Goal: Task Accomplishment & Management: Manage account settings

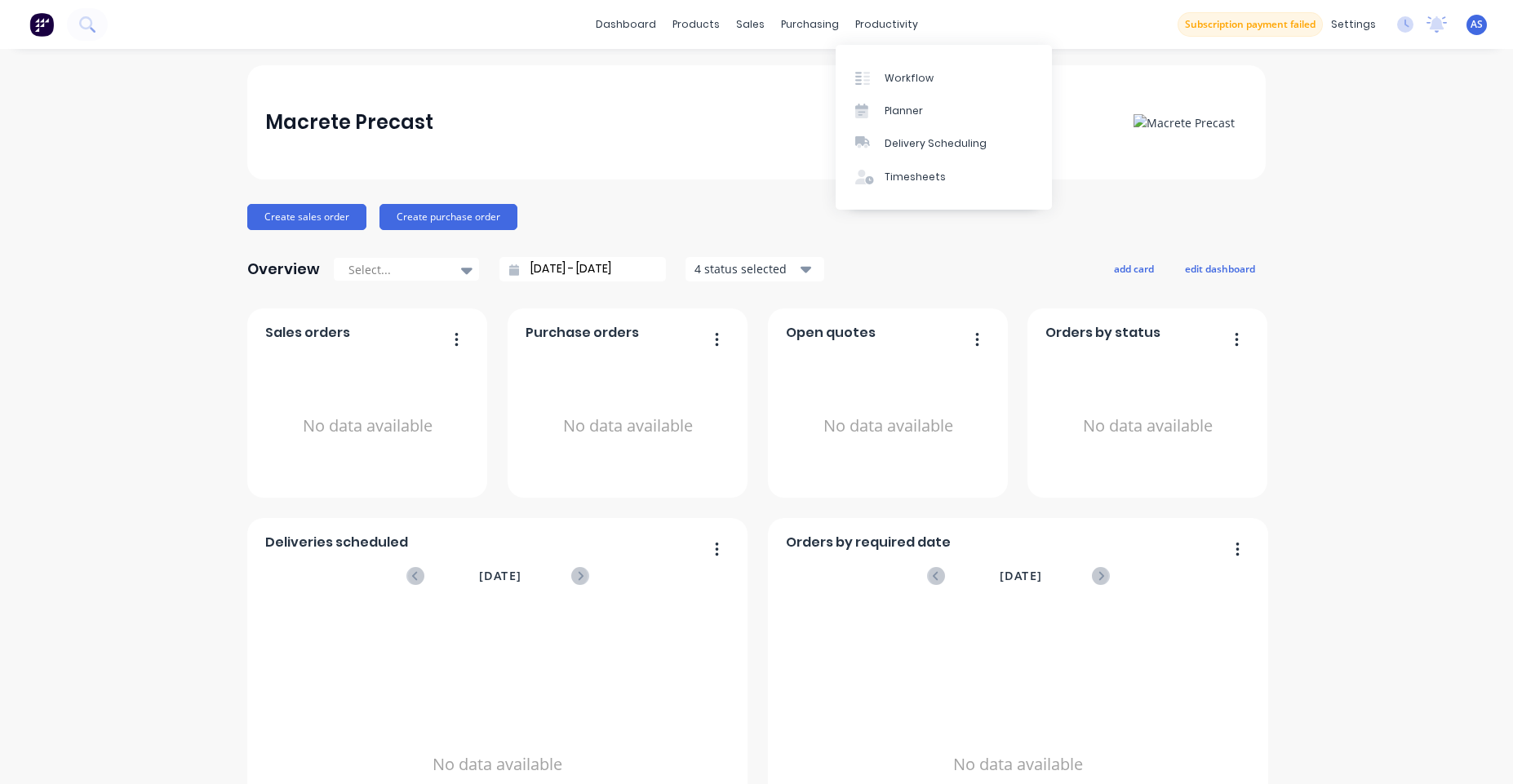
click at [927, 60] on div "Workflow Planner Delivery Scheduling Timesheets" at bounding box center [944, 126] width 217 height 164
click at [927, 71] on div "Workflow" at bounding box center [910, 78] width 49 height 14
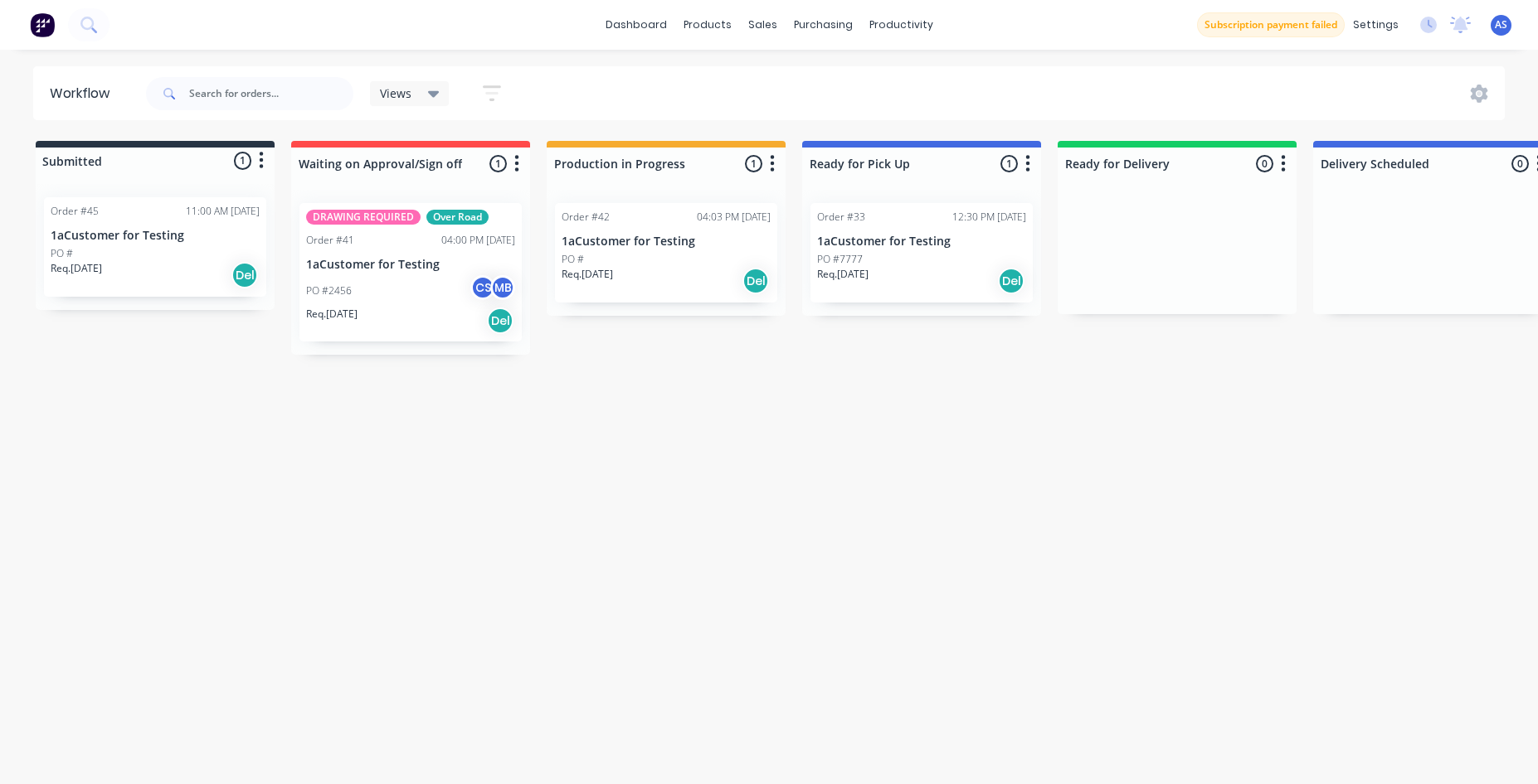
click at [398, 98] on span "Views" at bounding box center [395, 94] width 32 height 17
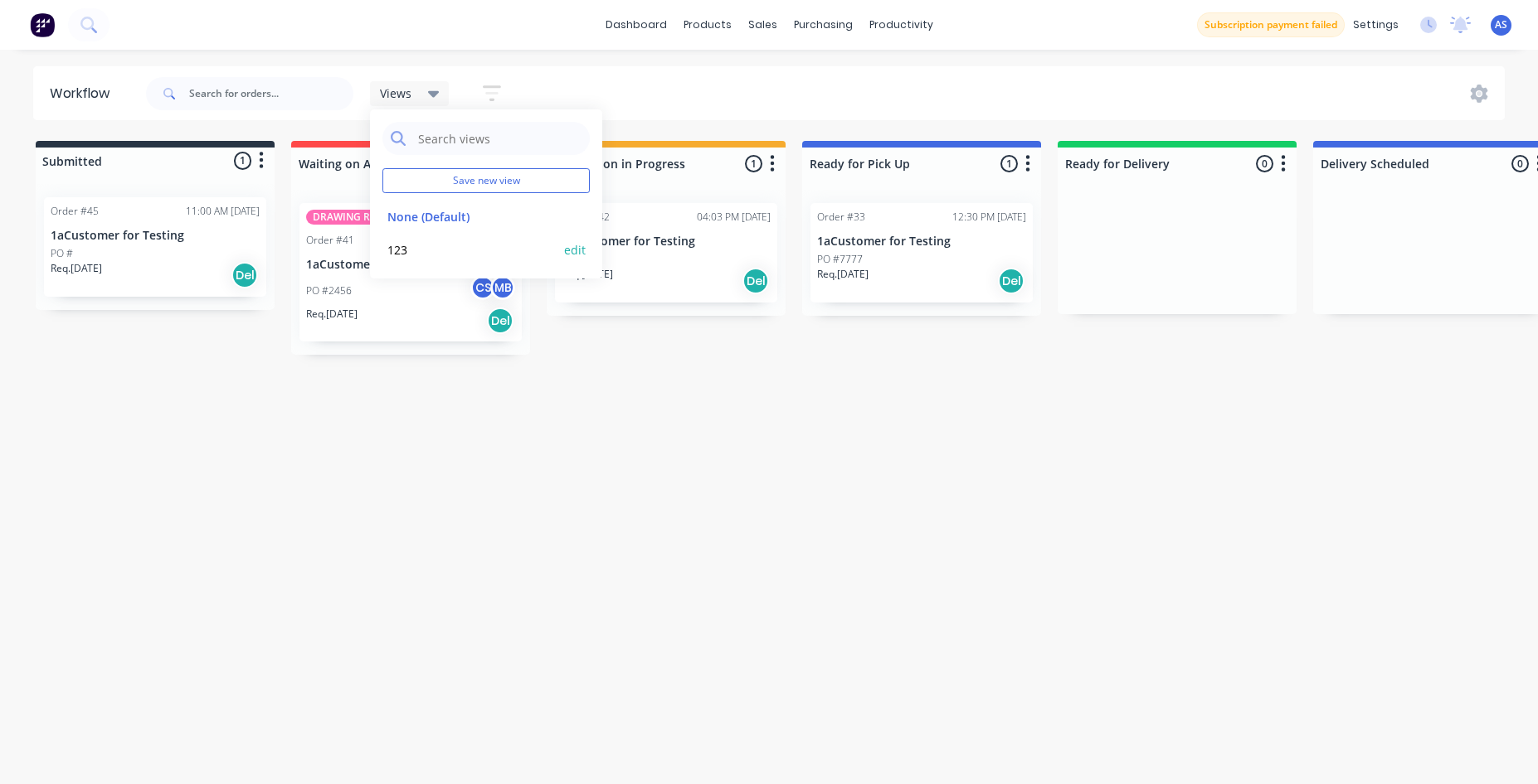
click at [569, 249] on button "edit" at bounding box center [575, 250] width 21 height 17
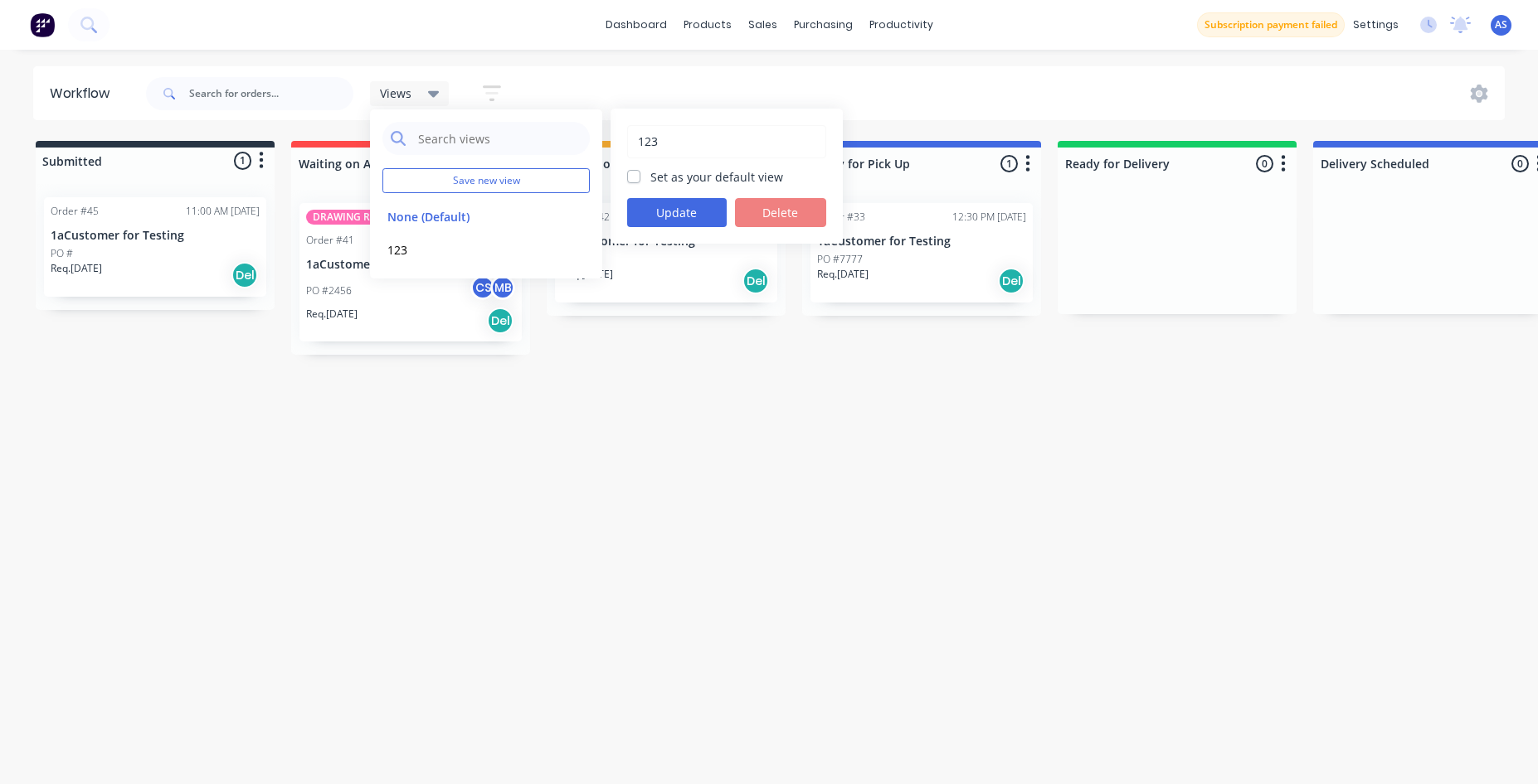
click at [709, 173] on label "Set as your default view" at bounding box center [716, 177] width 132 height 17
click at [641, 173] on input "Set as your default view" at bounding box center [634, 176] width 14 height 15
checkbox input "true"
click at [693, 212] on button "Update" at bounding box center [676, 212] width 100 height 29
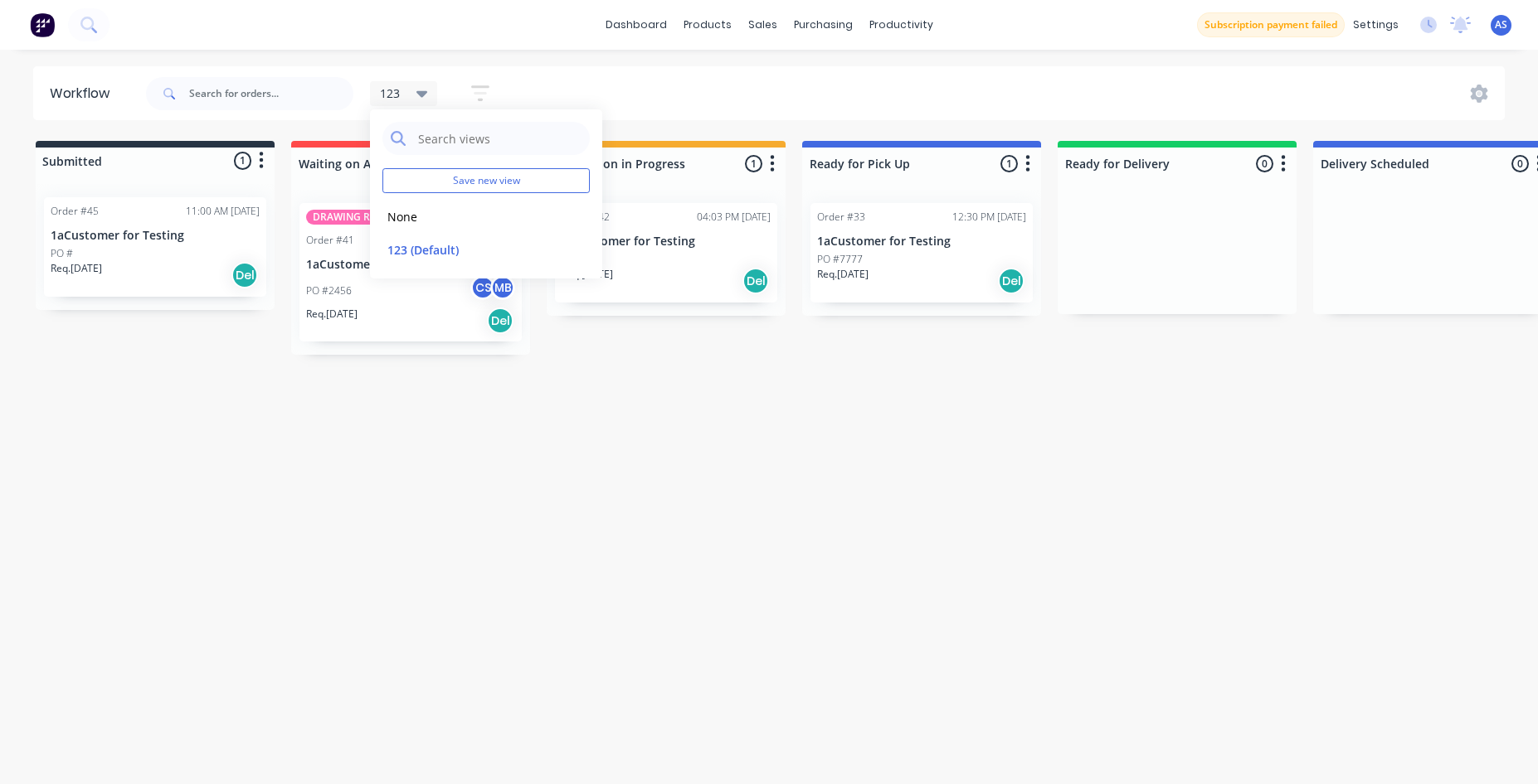
click at [613, 414] on div "Workflow 123 Save new view None edit 123 (Default) edit Show/Hide statuses Show…" at bounding box center [769, 408] width 1538 height 685
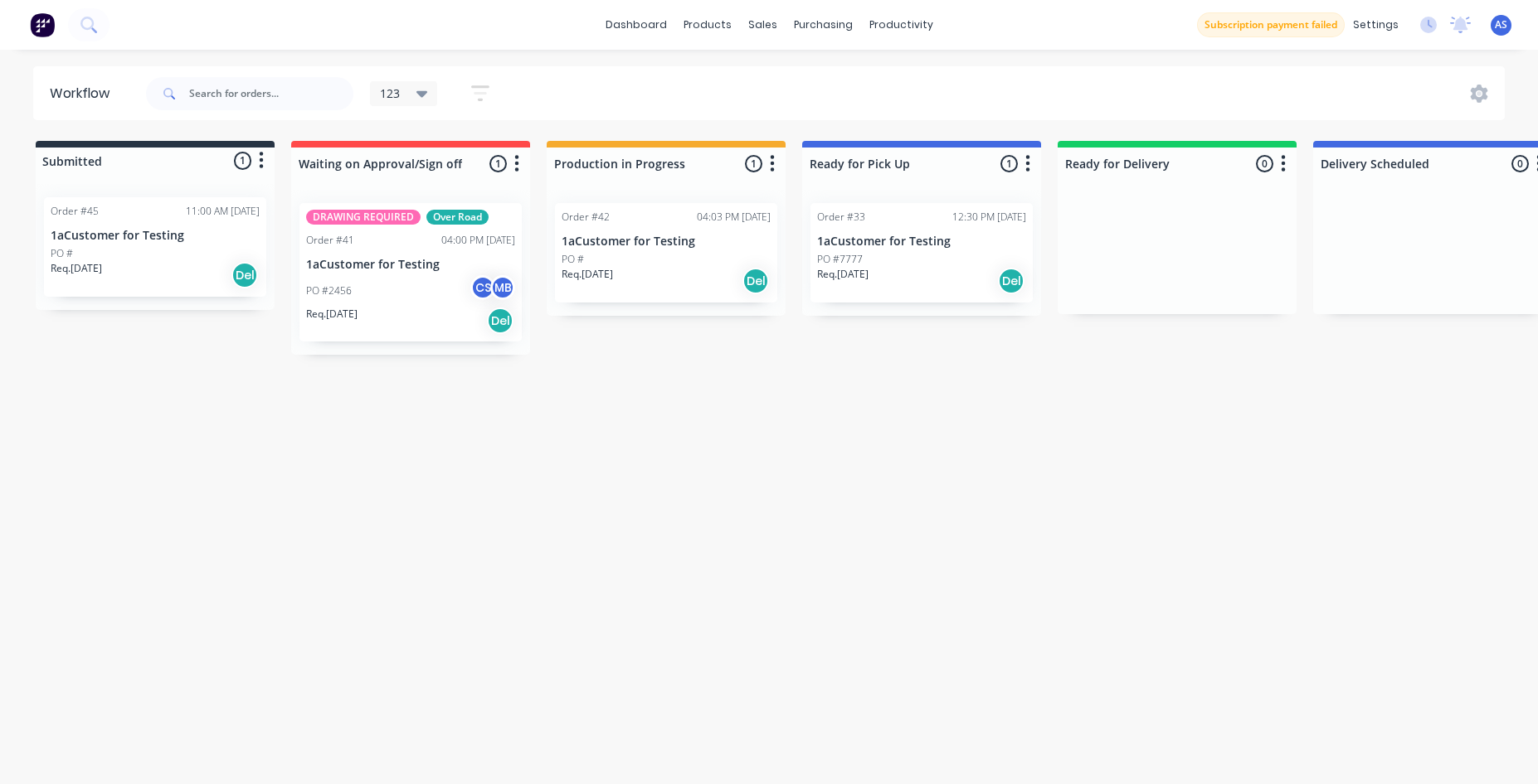
click at [54, 20] on img at bounding box center [43, 25] width 25 height 25
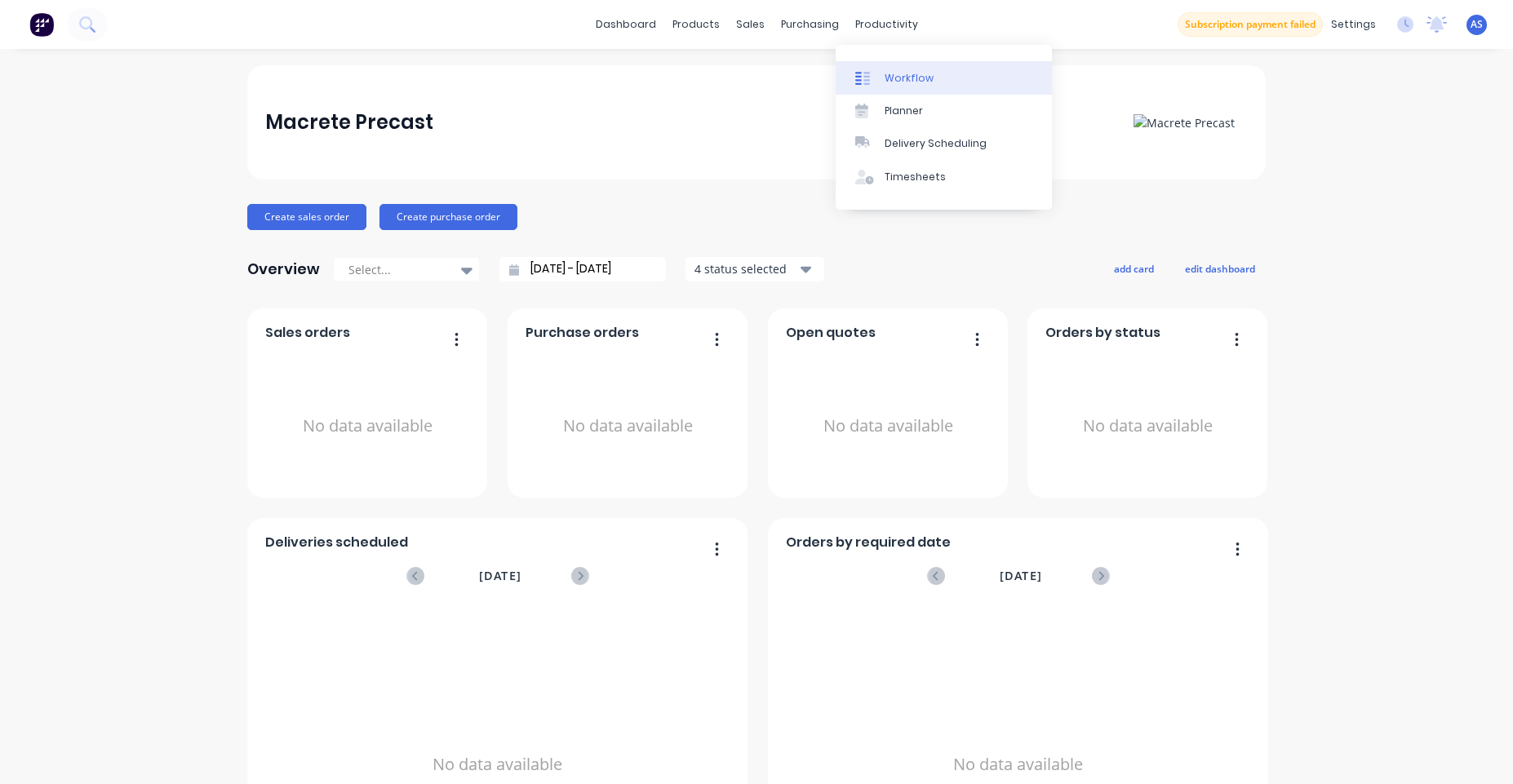
click at [879, 84] on div at bounding box center [868, 78] width 25 height 14
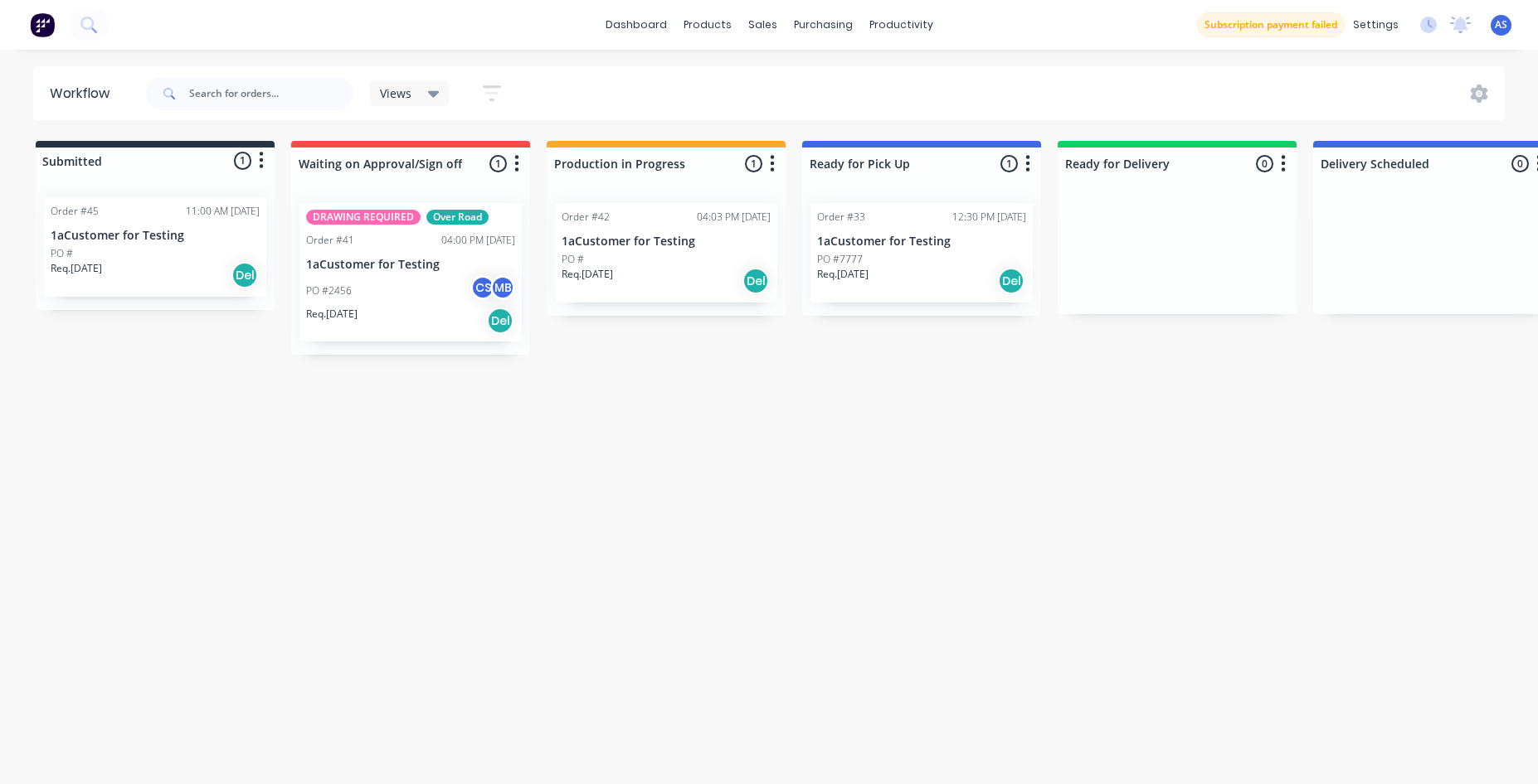
click at [448, 109] on div "Views Save new view None (Default) edit 123 edit Show/Hide statuses Show line i…" at bounding box center [331, 94] width 377 height 50
click at [426, 102] on div "Views" at bounding box center [410, 94] width 79 height 25
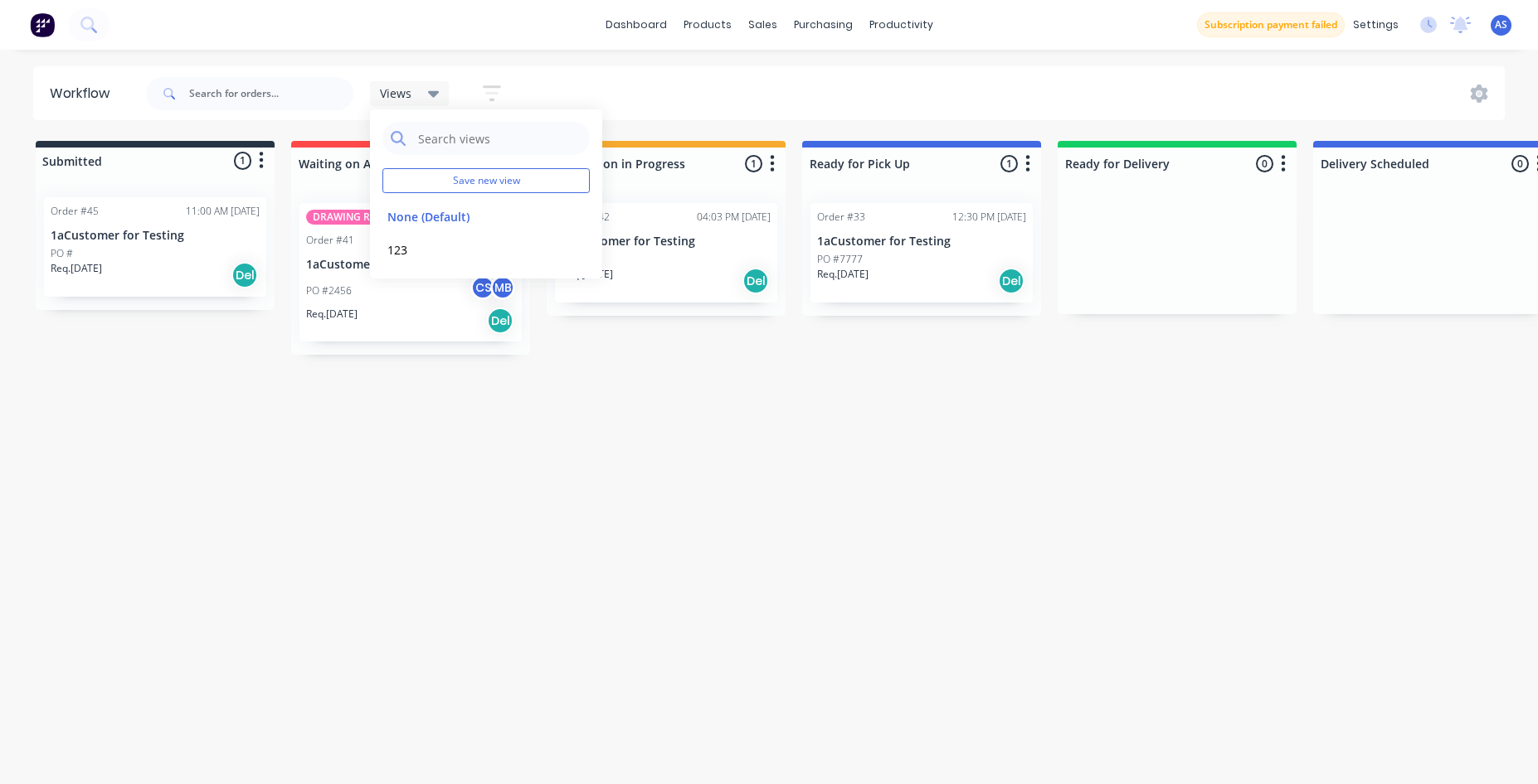
click at [723, 83] on div "Views Save new view None (Default) edit 123 edit Show/Hide statuses Show line i…" at bounding box center [824, 94] width 1363 height 50
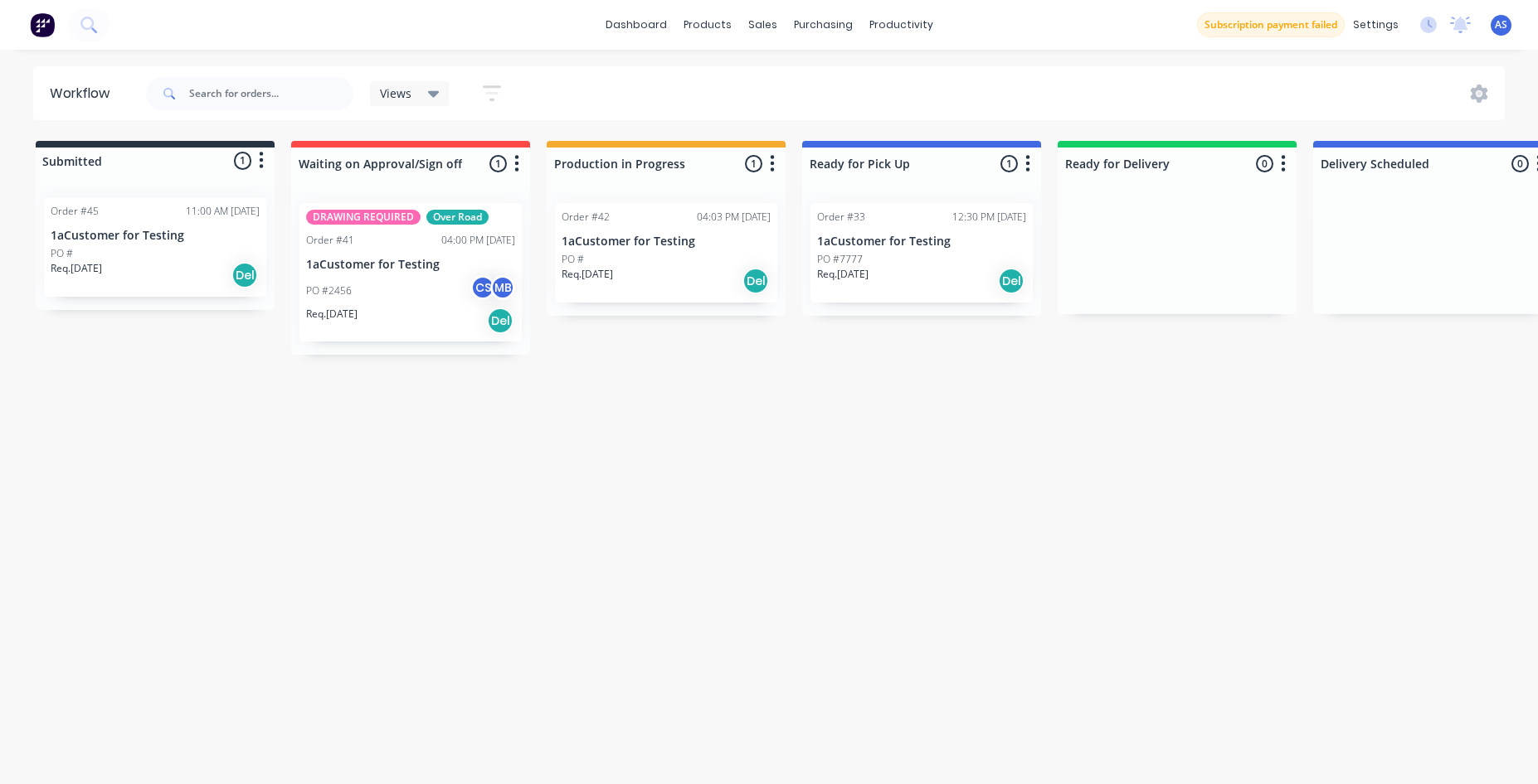
click at [426, 102] on div "Views" at bounding box center [410, 94] width 79 height 25
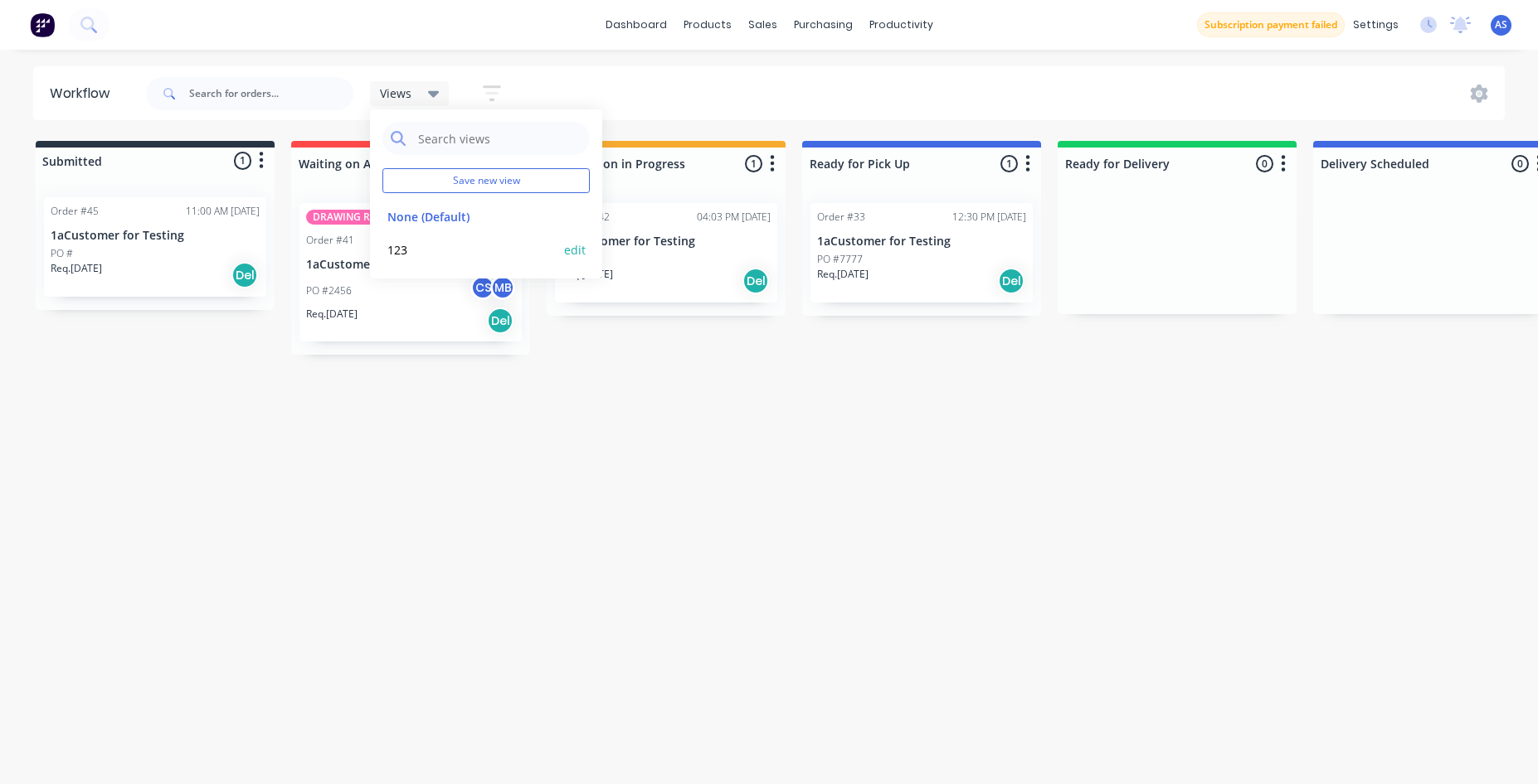
click at [562, 253] on div "123 edit" at bounding box center [486, 249] width 208 height 33
click at [584, 247] on button "edit" at bounding box center [575, 250] width 21 height 17
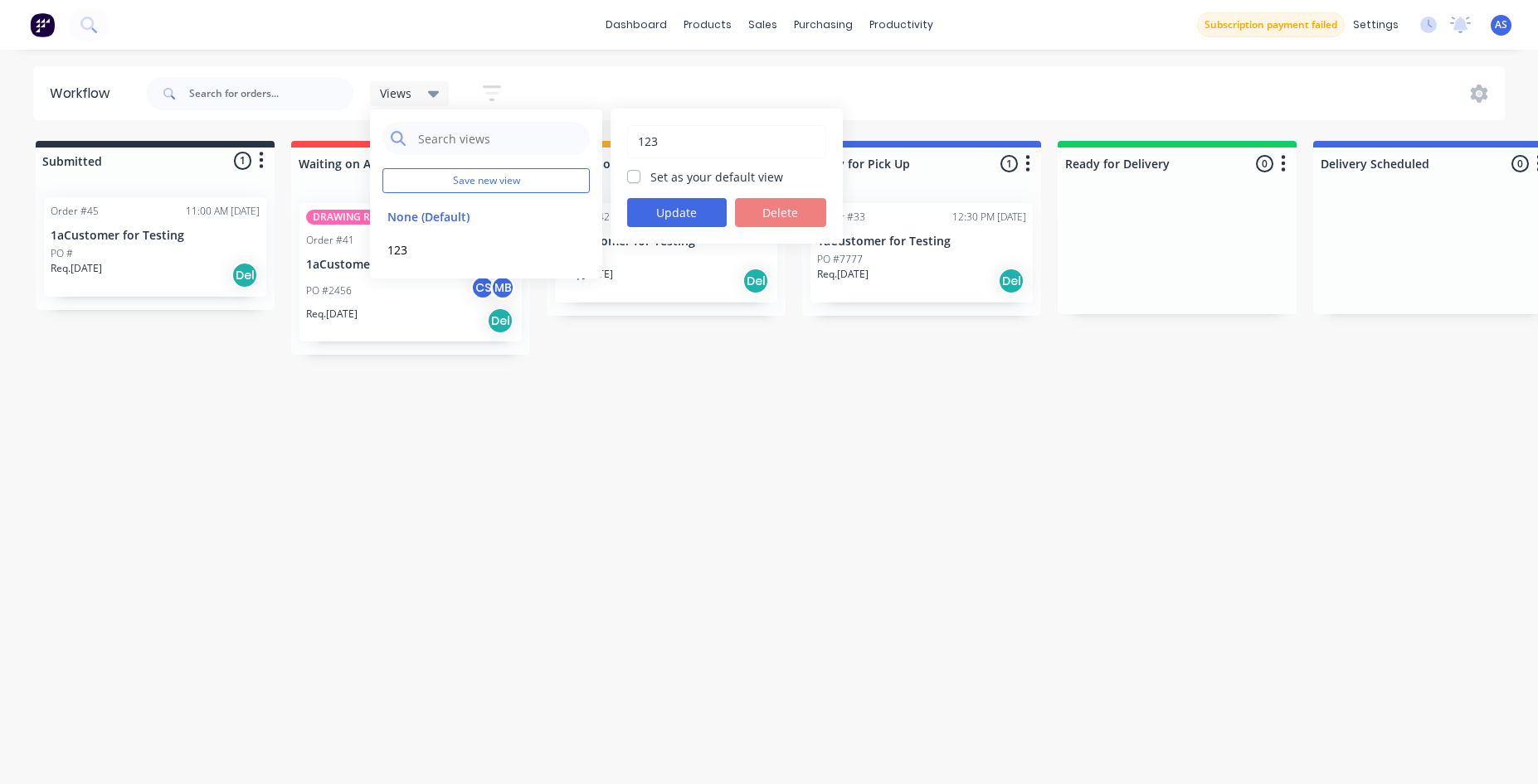
click at [719, 173] on label "Set as your default view" at bounding box center [716, 177] width 132 height 17
click at [641, 173] on input "Set as your default view" at bounding box center [634, 176] width 14 height 15
checkbox input "true"
click at [693, 219] on button "Update" at bounding box center [676, 212] width 100 height 29
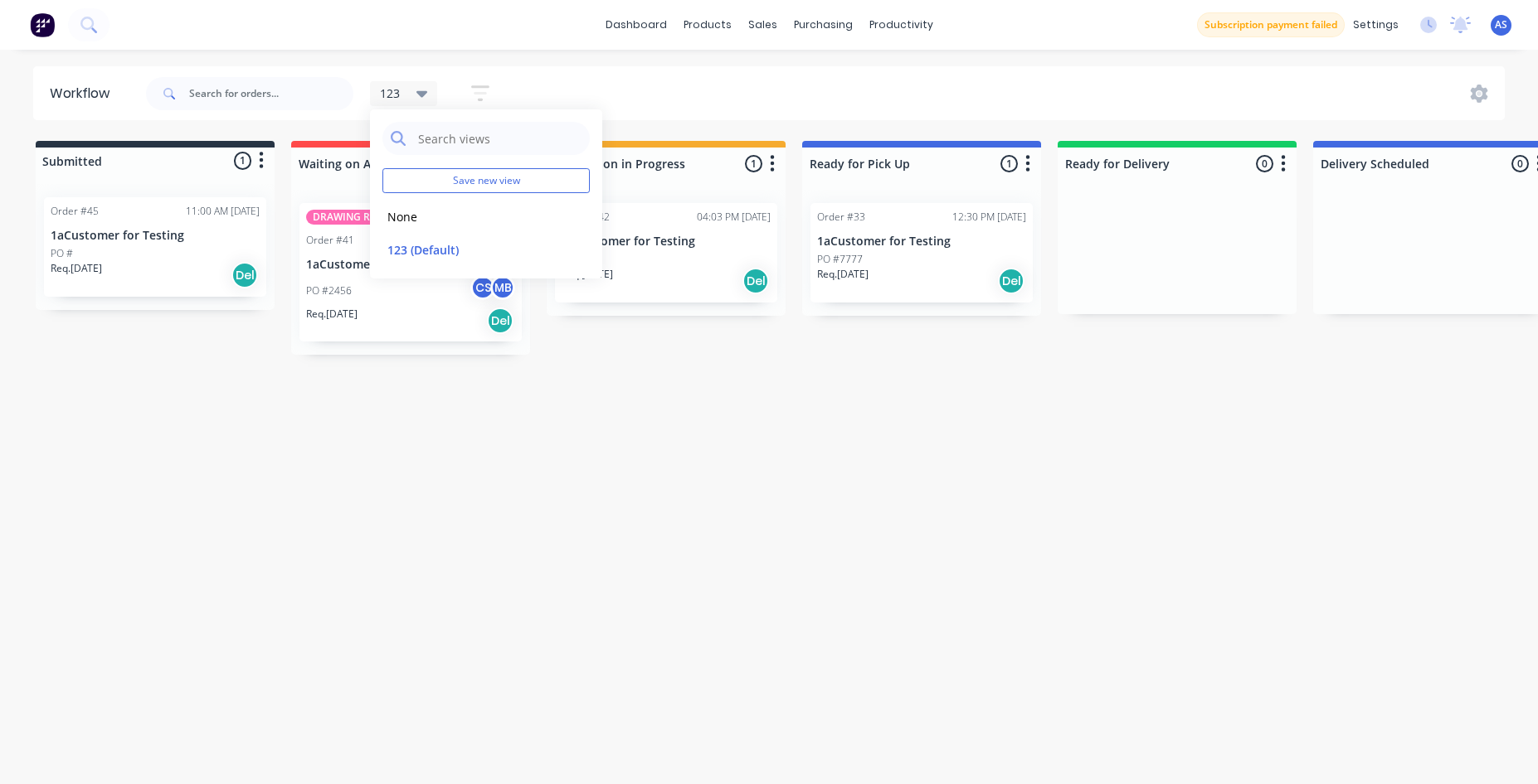
click at [20, 32] on div at bounding box center [54, 25] width 109 height 33
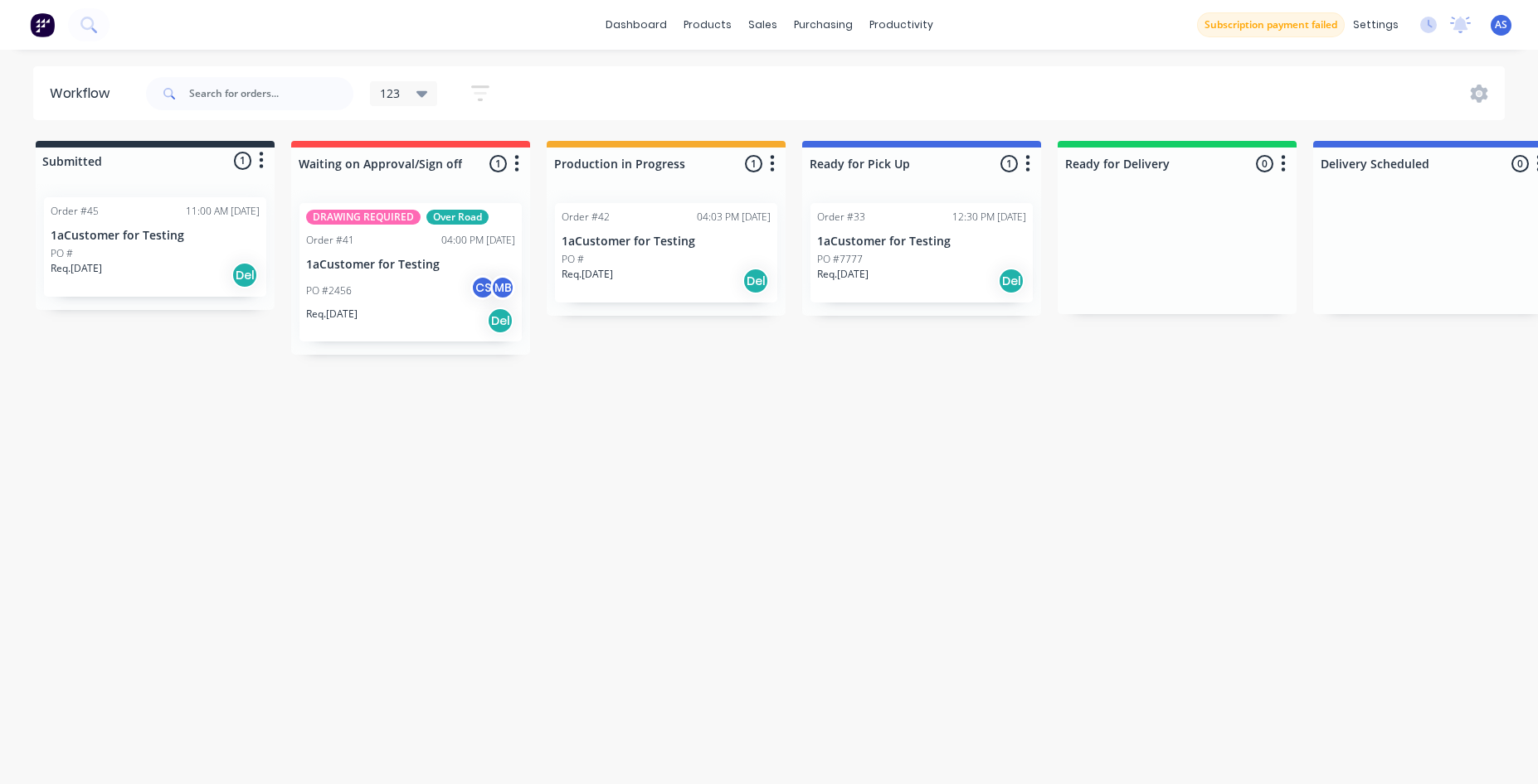
click at [59, 36] on button at bounding box center [43, 25] width 35 height 33
